Goal: Find specific page/section: Find specific page/section

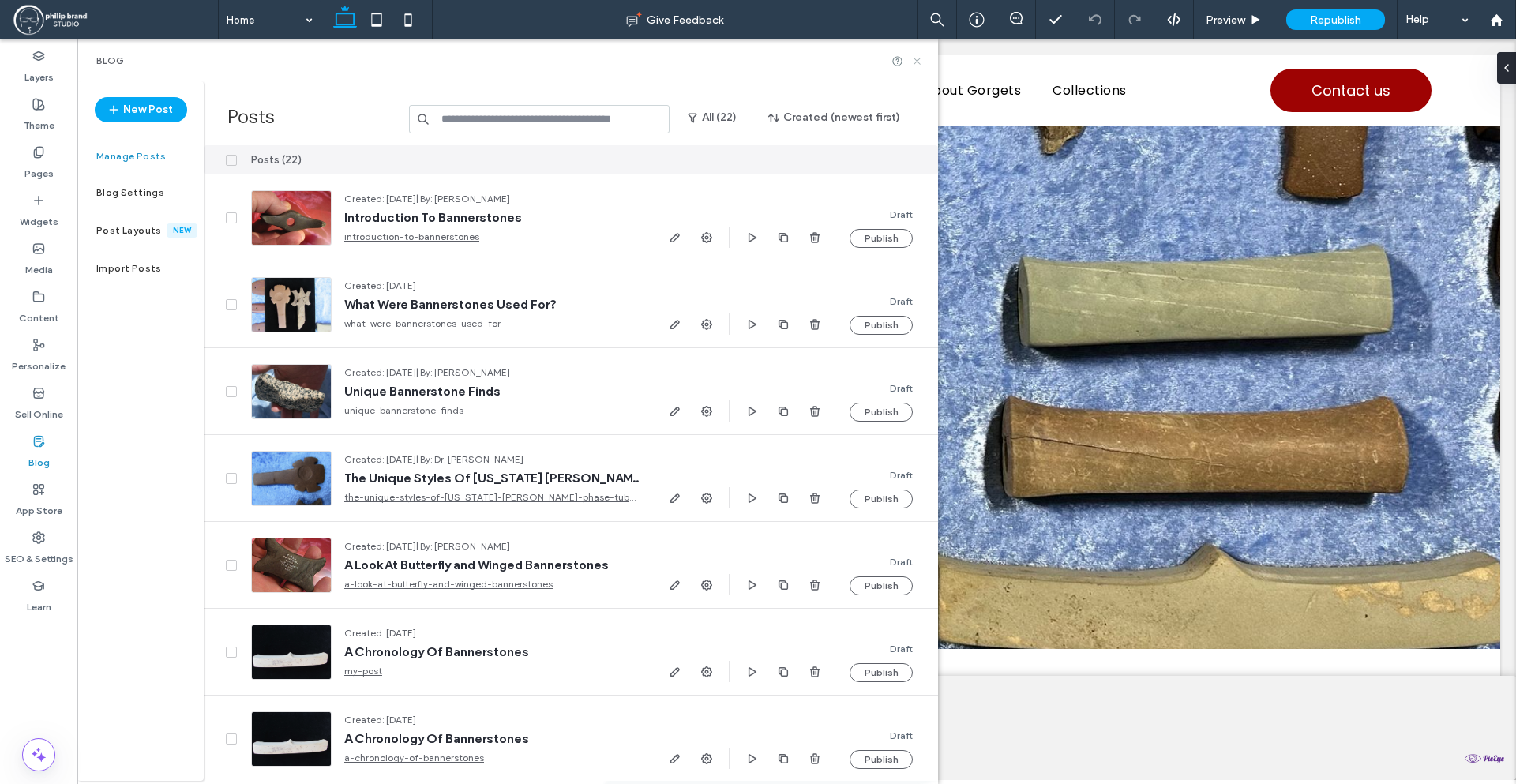
click at [918, 63] on icon at bounding box center [917, 61] width 12 height 12
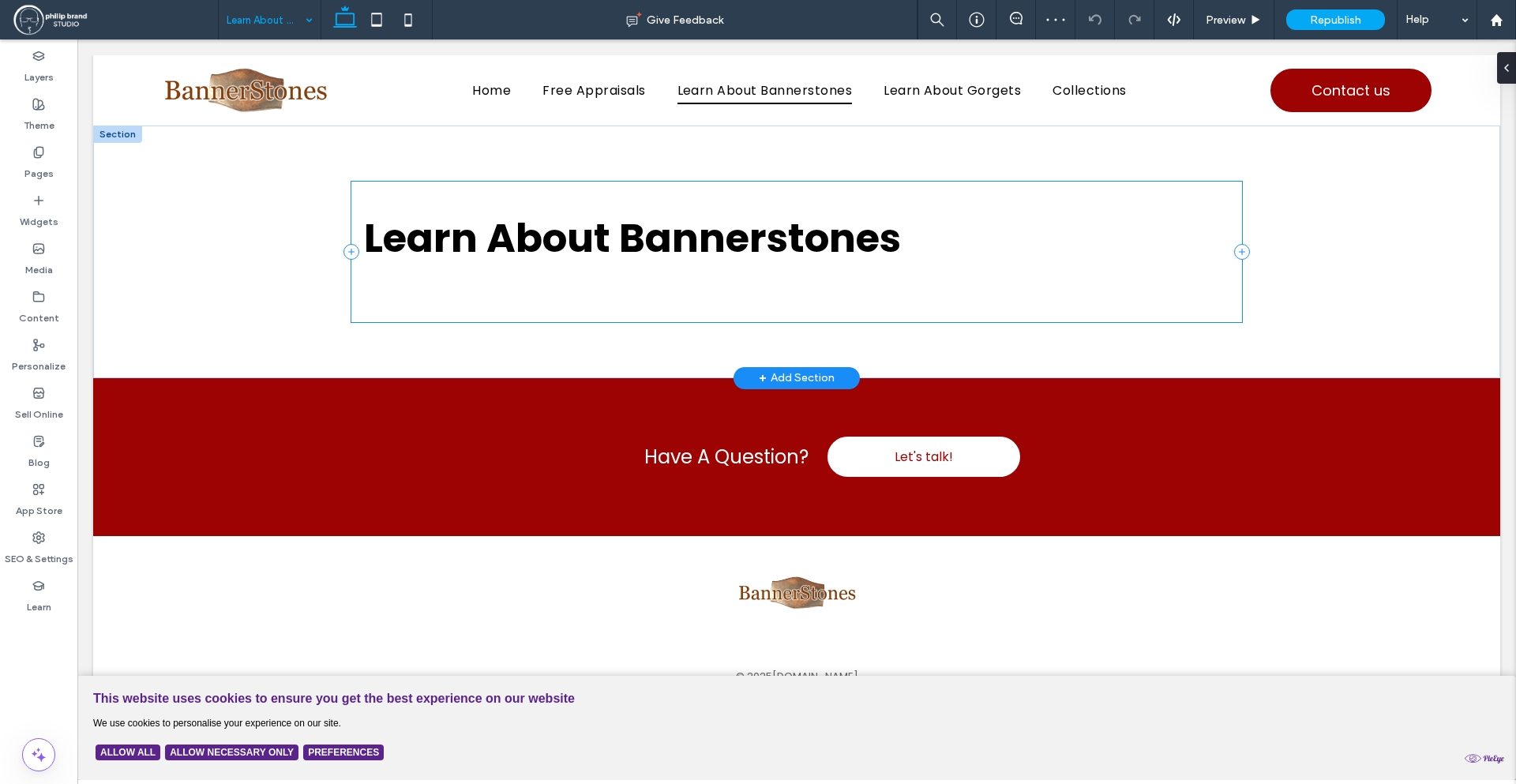
click at [723, 306] on div "Learn About Bannerstones" at bounding box center [796, 251] width 891 height 140
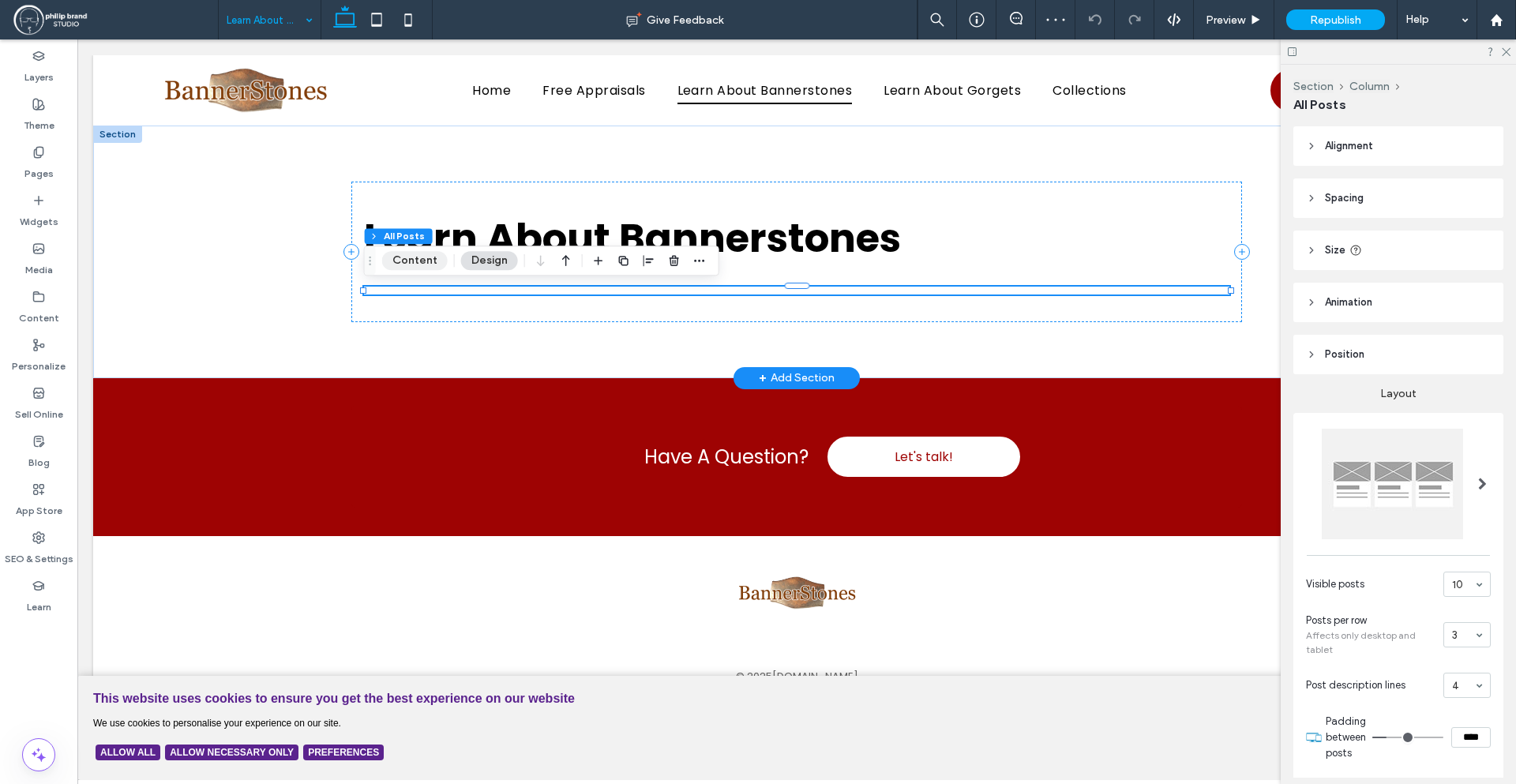
click at [398, 257] on button "Content" at bounding box center [415, 260] width 66 height 19
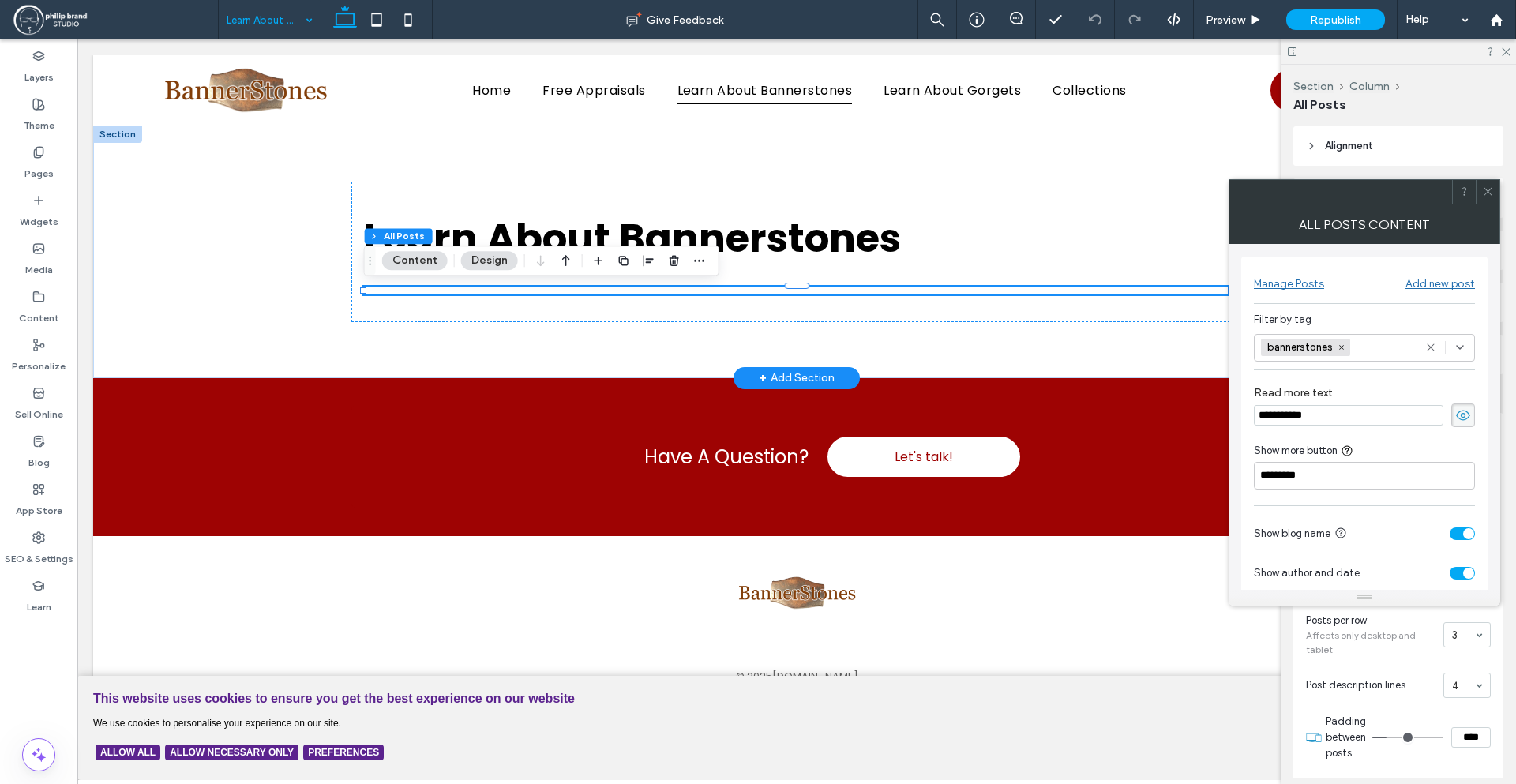
click at [1487, 186] on icon at bounding box center [1489, 191] width 12 height 12
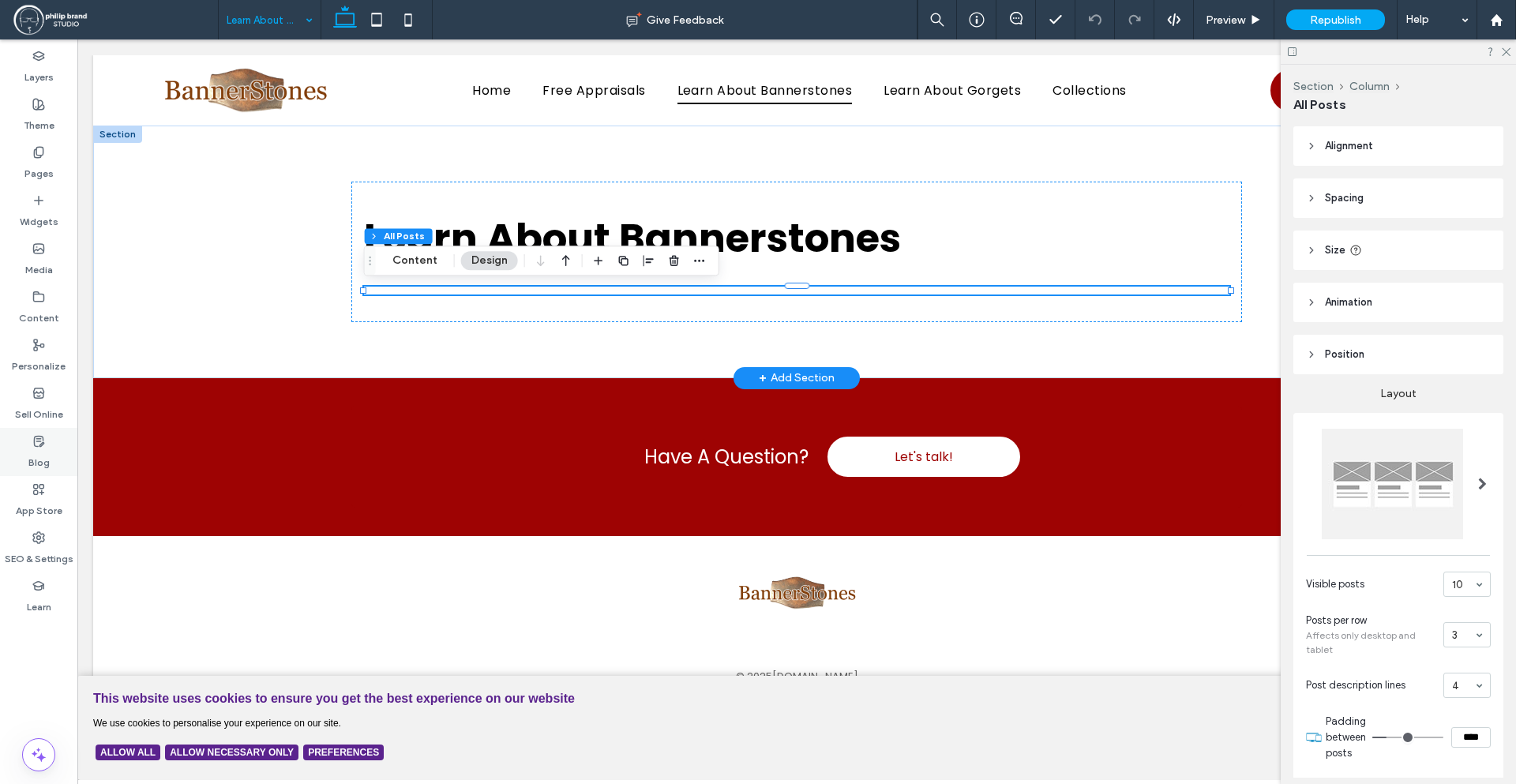
click at [32, 428] on div "Blog" at bounding box center [38, 452] width 77 height 48
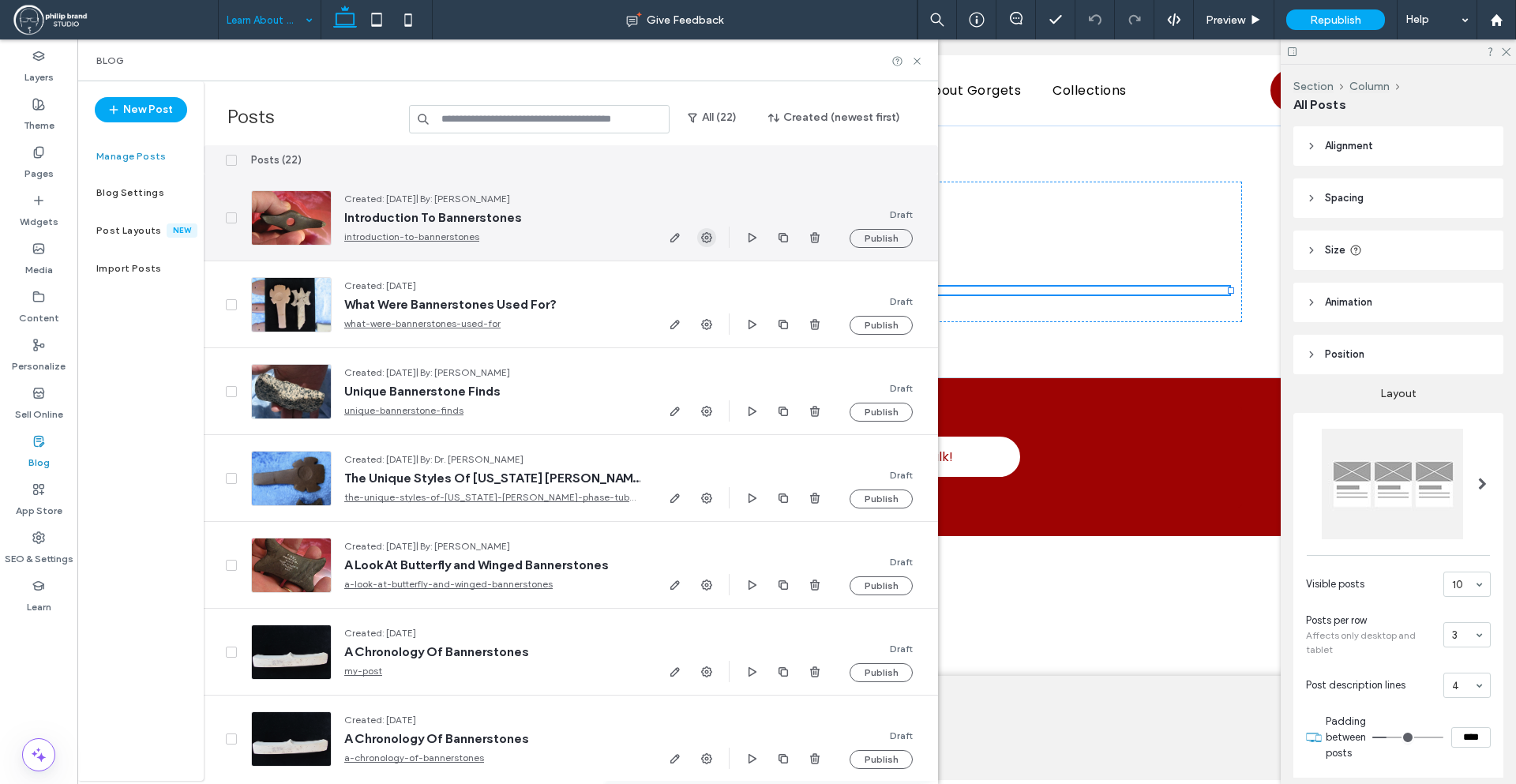
click at [714, 237] on span "button" at bounding box center [706, 237] width 19 height 19
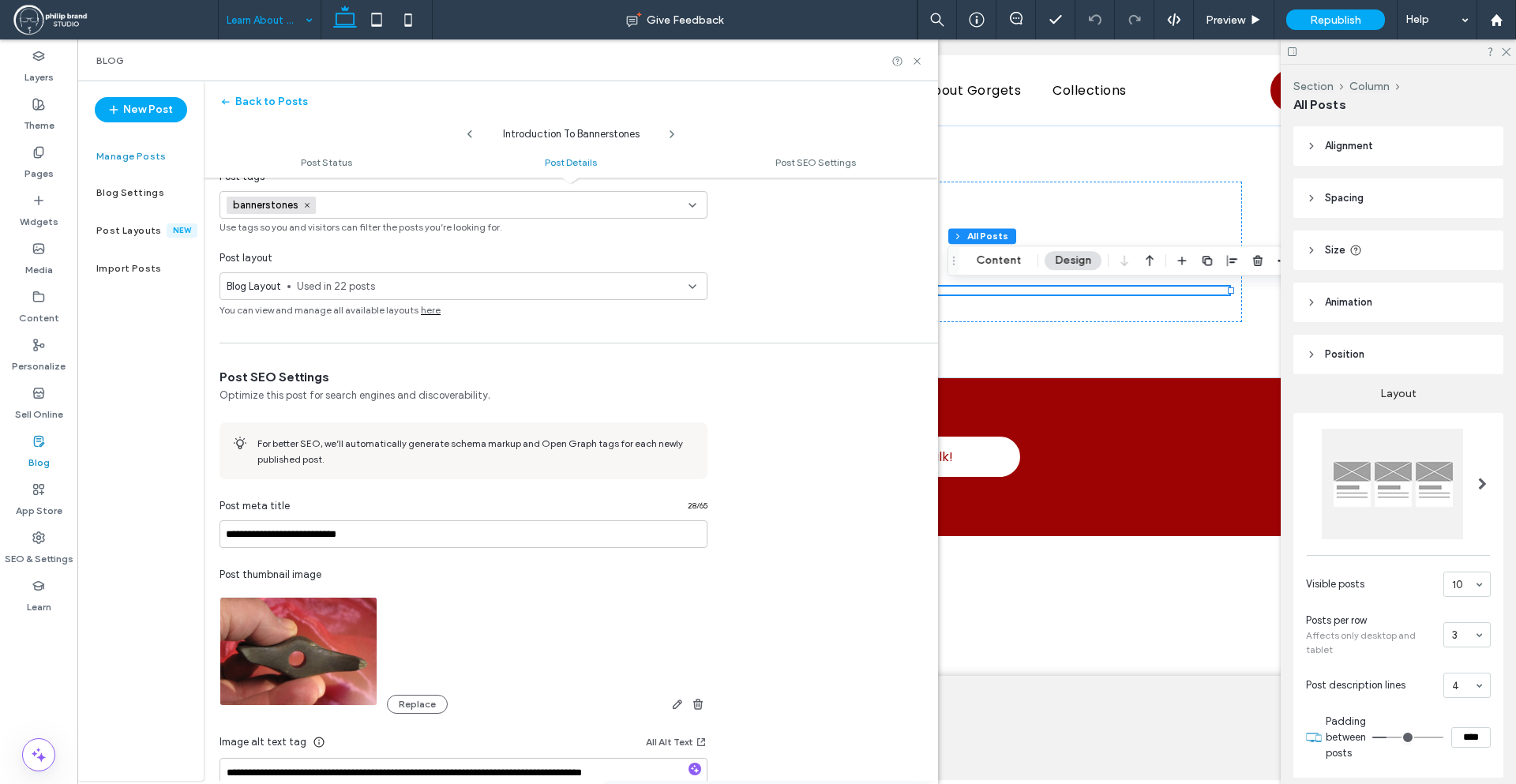
scroll to position [468, 0]
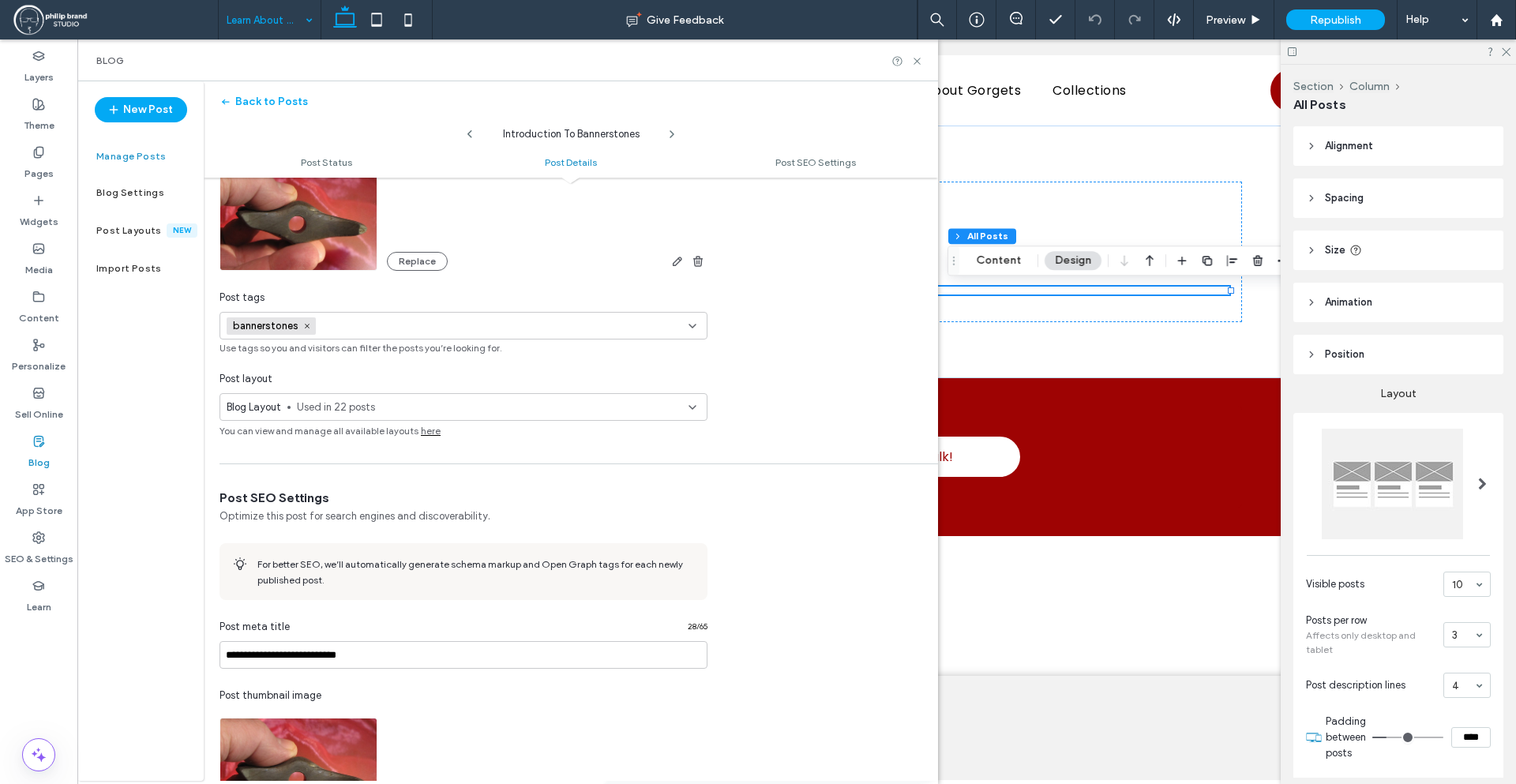
click at [908, 59] on div at bounding box center [907, 61] width 31 height 12
click at [916, 56] on icon at bounding box center [917, 61] width 12 height 12
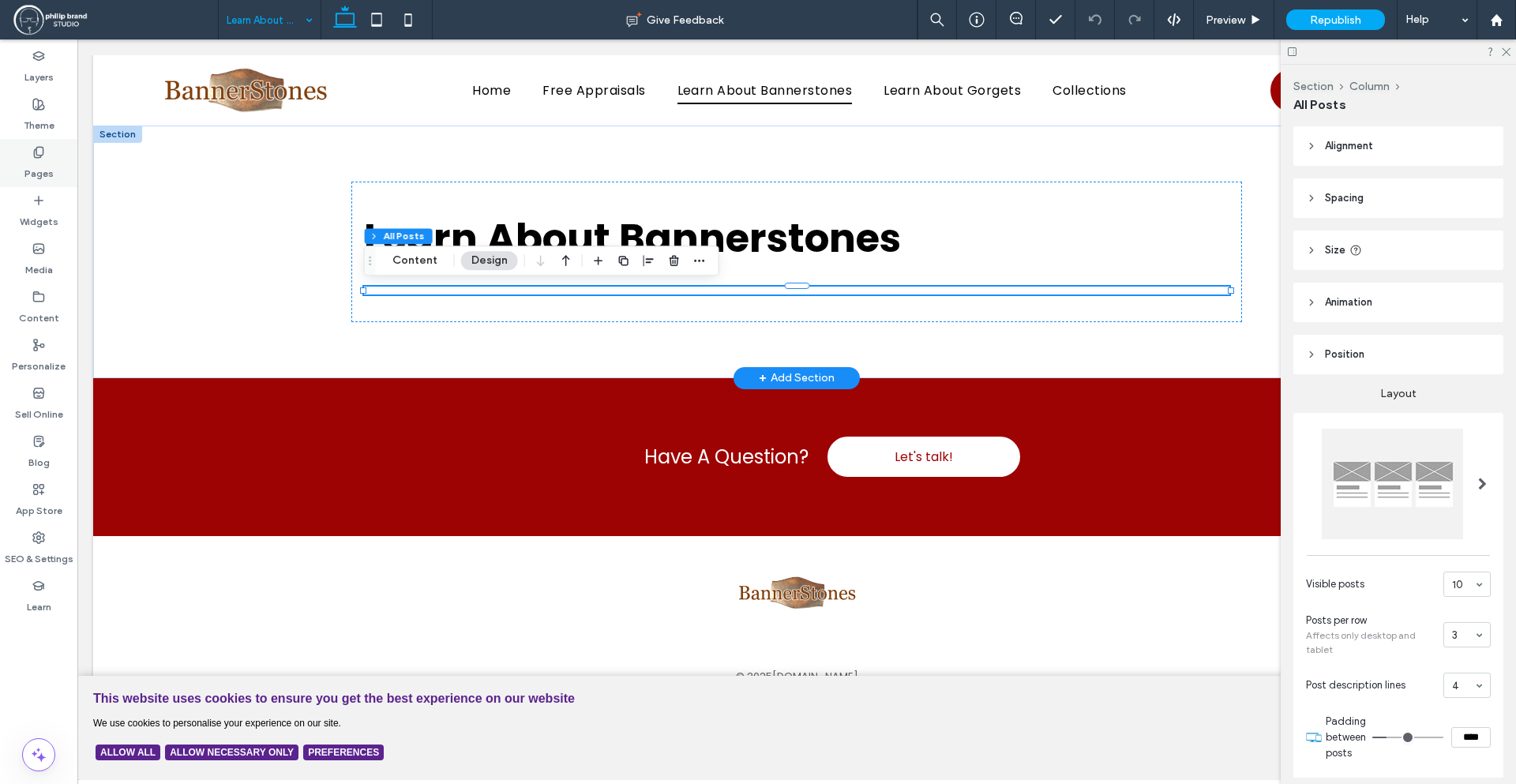
click at [41, 160] on label "Pages" at bounding box center [39, 170] width 29 height 23
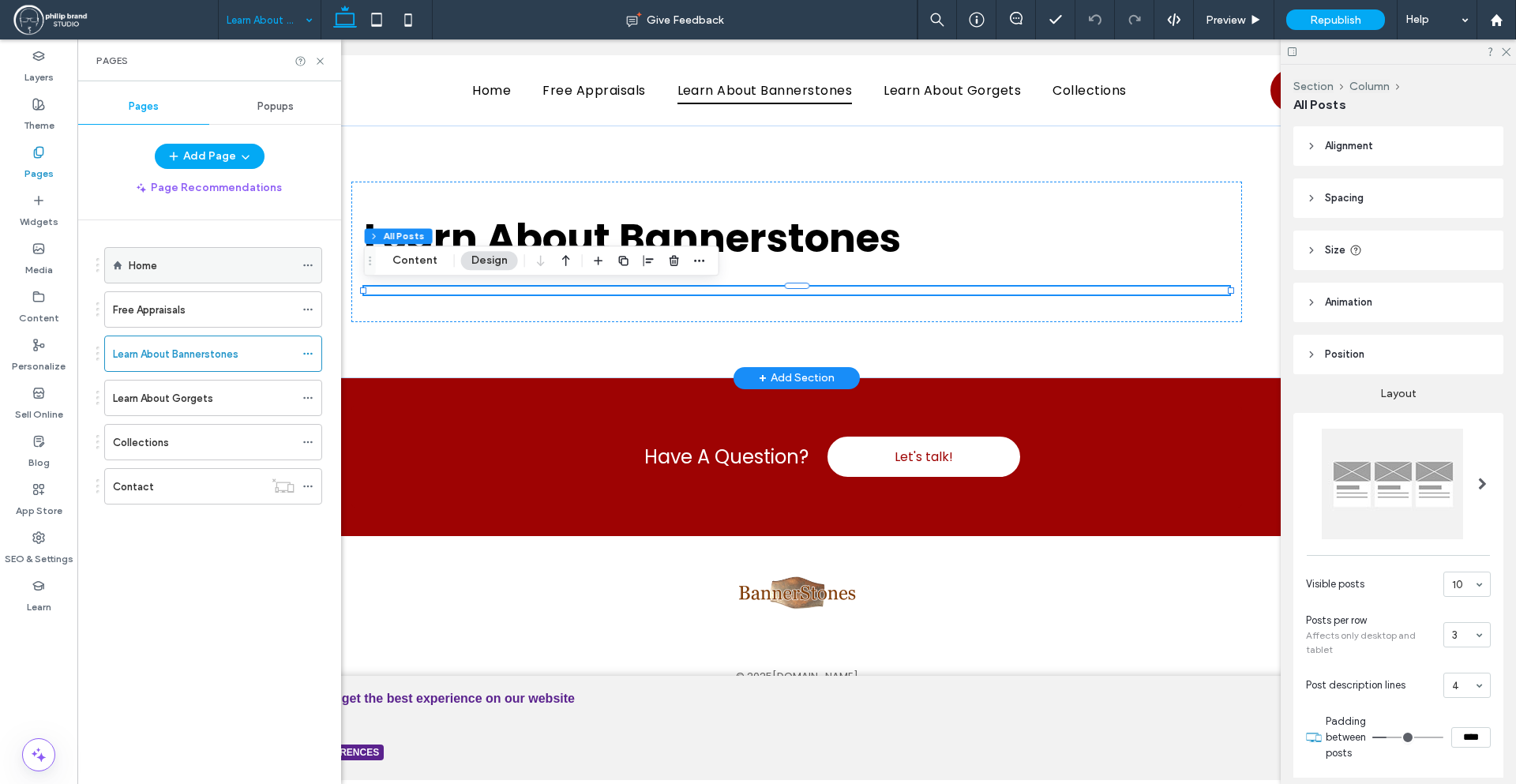
click at [239, 270] on div "Home" at bounding box center [211, 266] width 166 height 17
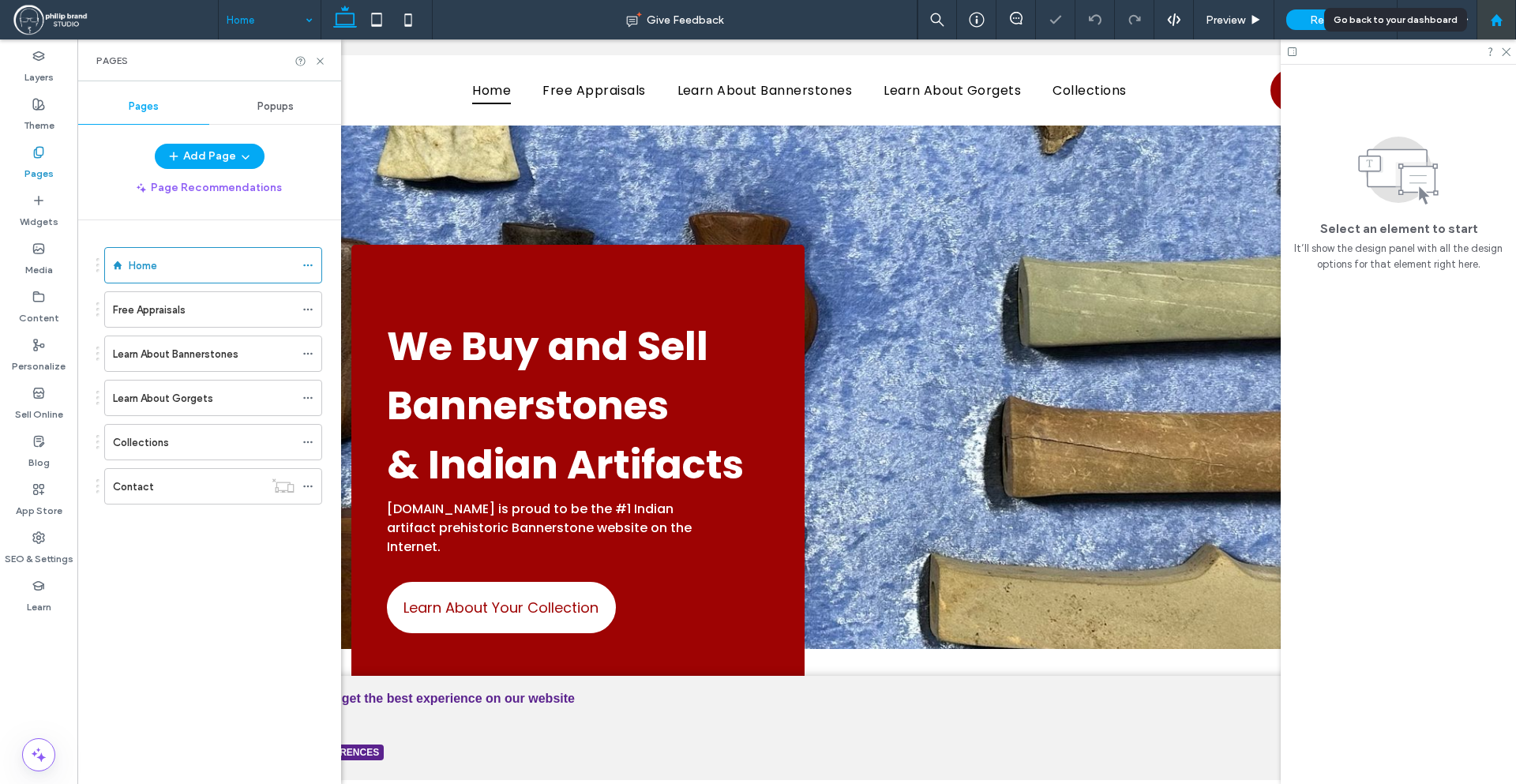
click at [1491, 18] on icon at bounding box center [1497, 21] width 14 height 14
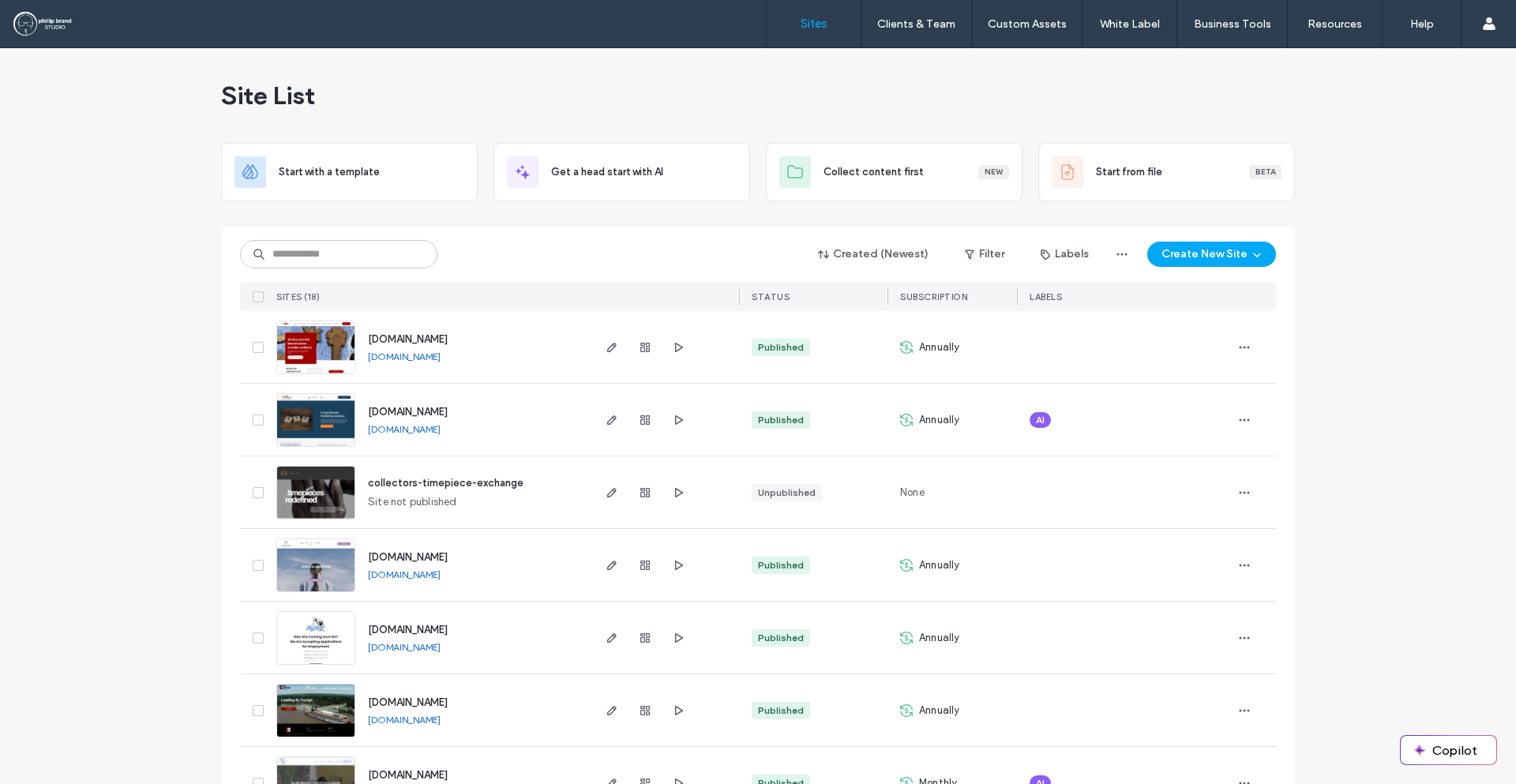
click at [400, 341] on span "[DOMAIN_NAME]" at bounding box center [407, 339] width 79 height 12
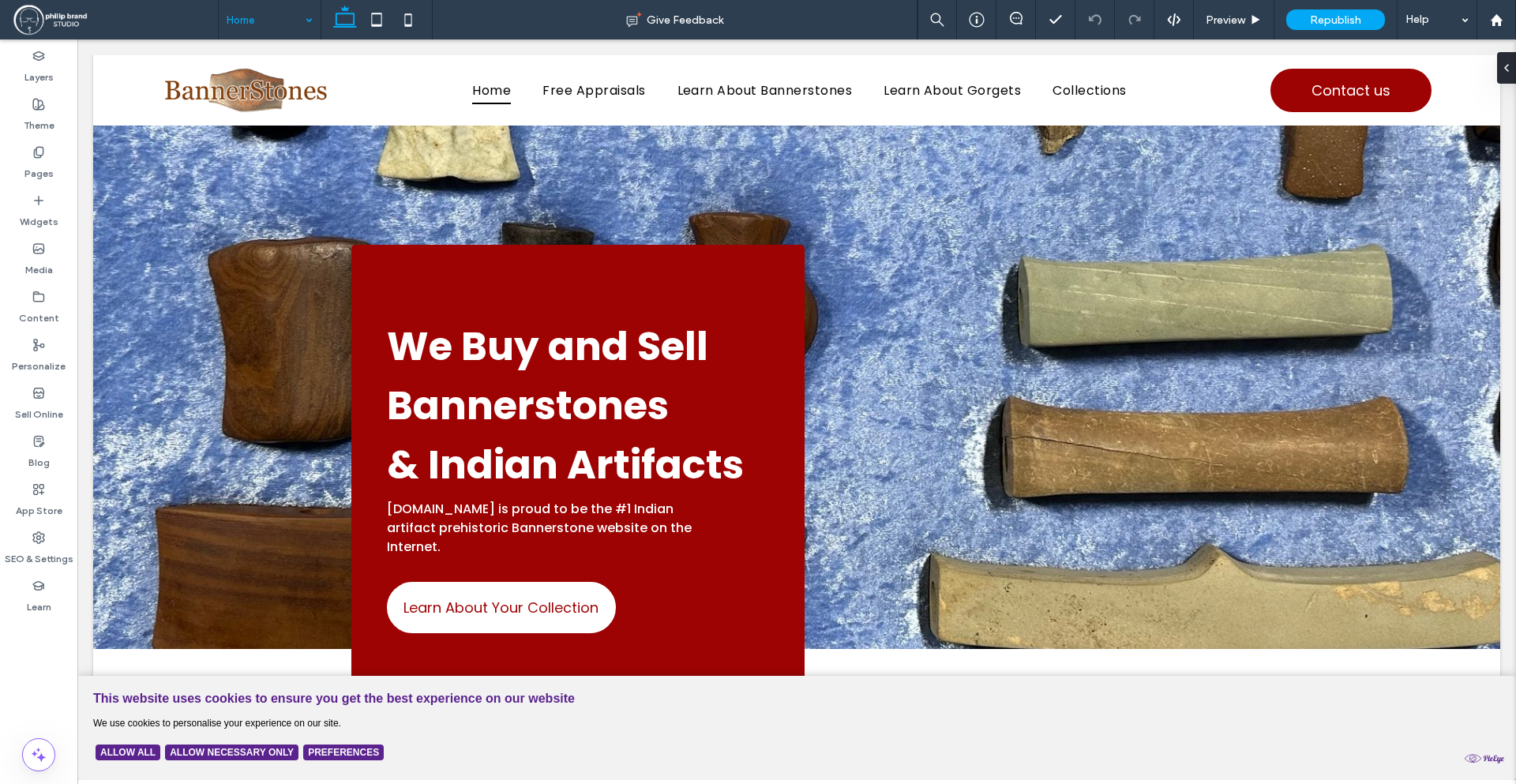
drag, startPoint x: 262, startPoint y: 27, endPoint x: 265, endPoint y: 37, distance: 10.4
